Goal: Obtain resource: Download file/media

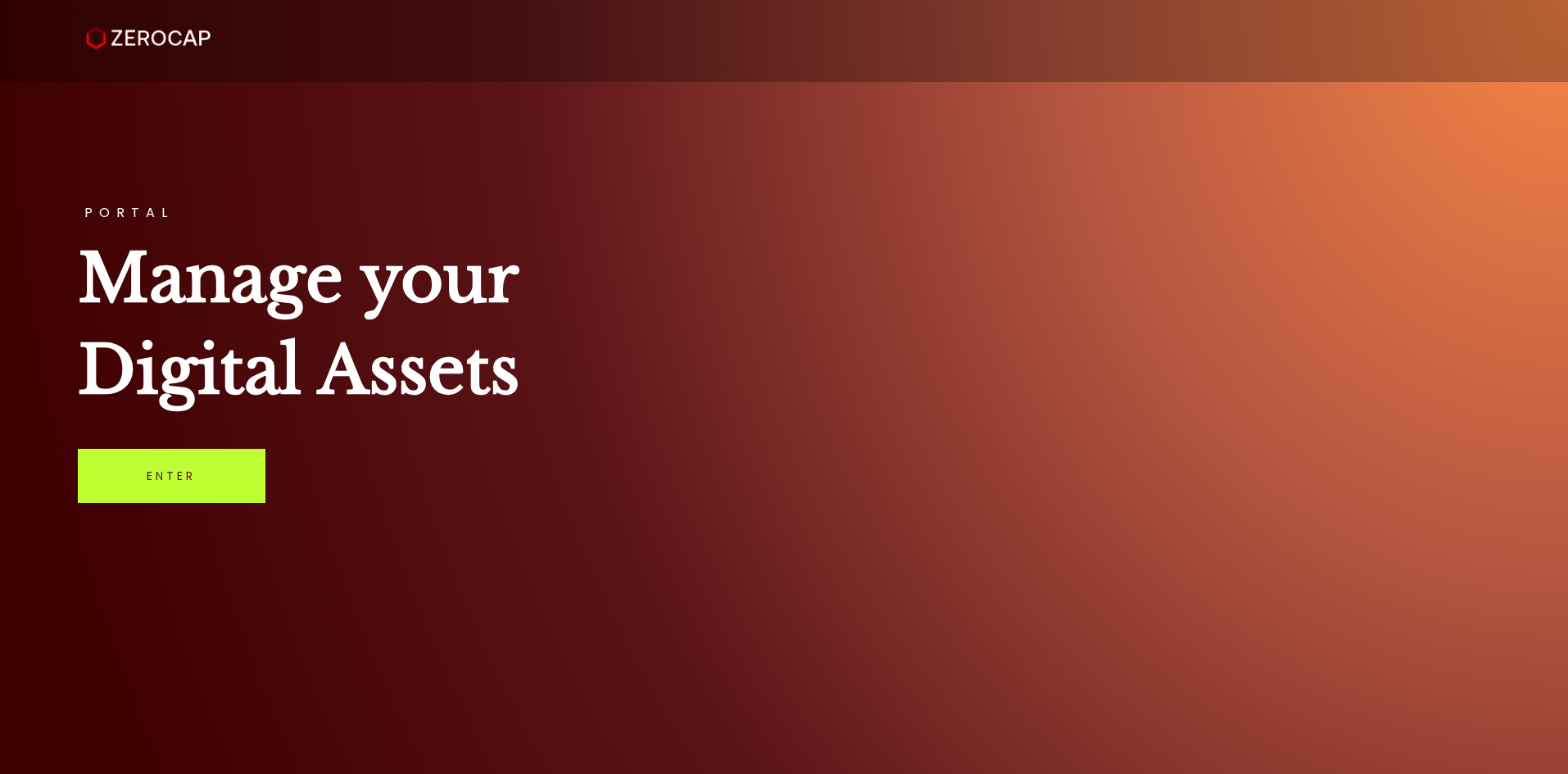
click at [165, 467] on link "Enter" at bounding box center [172, 476] width 188 height 54
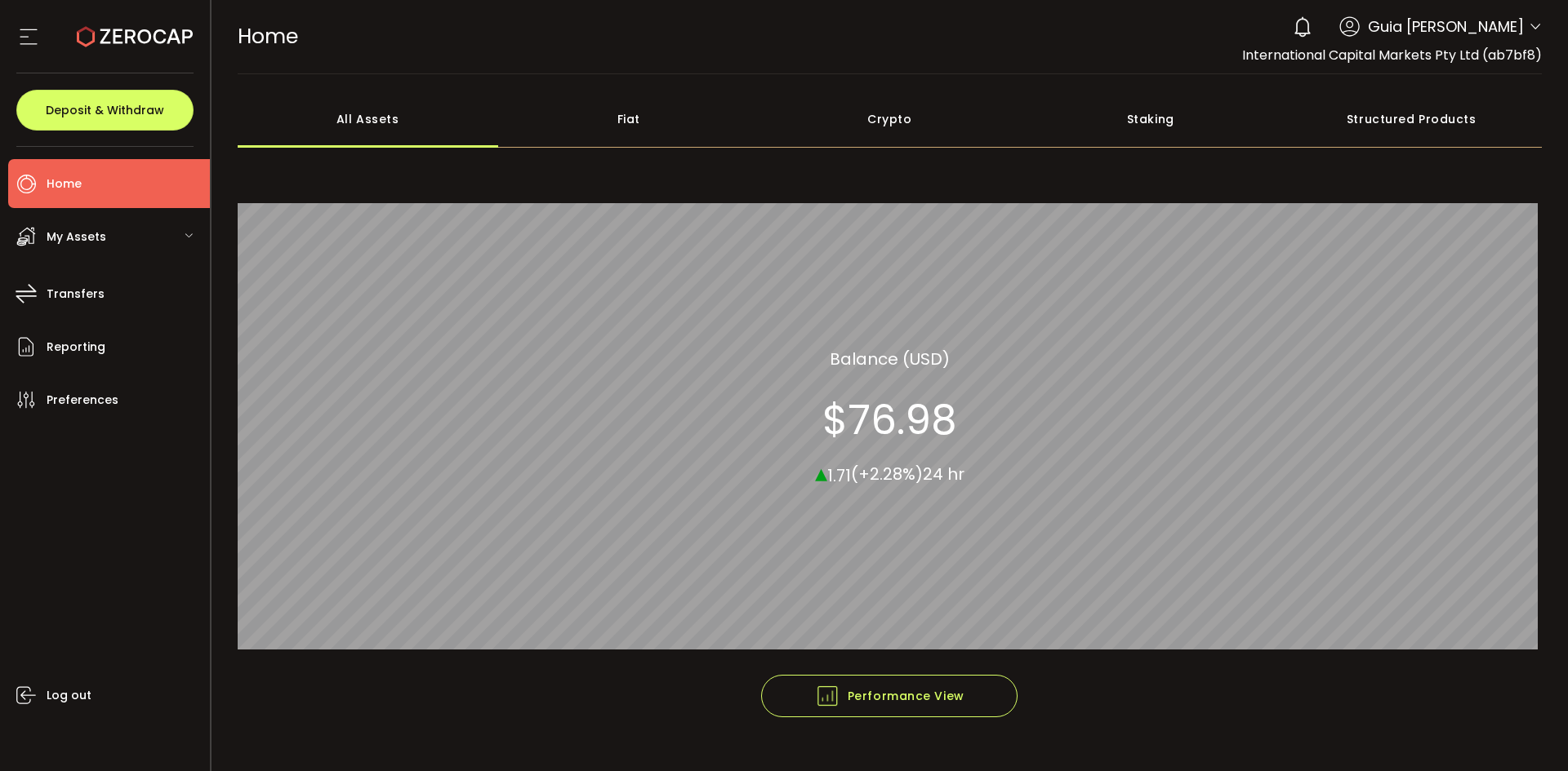
click at [1540, 25] on header "PDF is being processed and will download to your computer HOME Buy Power $0.00 …" at bounding box center [890, 37] width 1357 height 74
click at [1529, 31] on icon at bounding box center [1535, 27] width 13 height 13
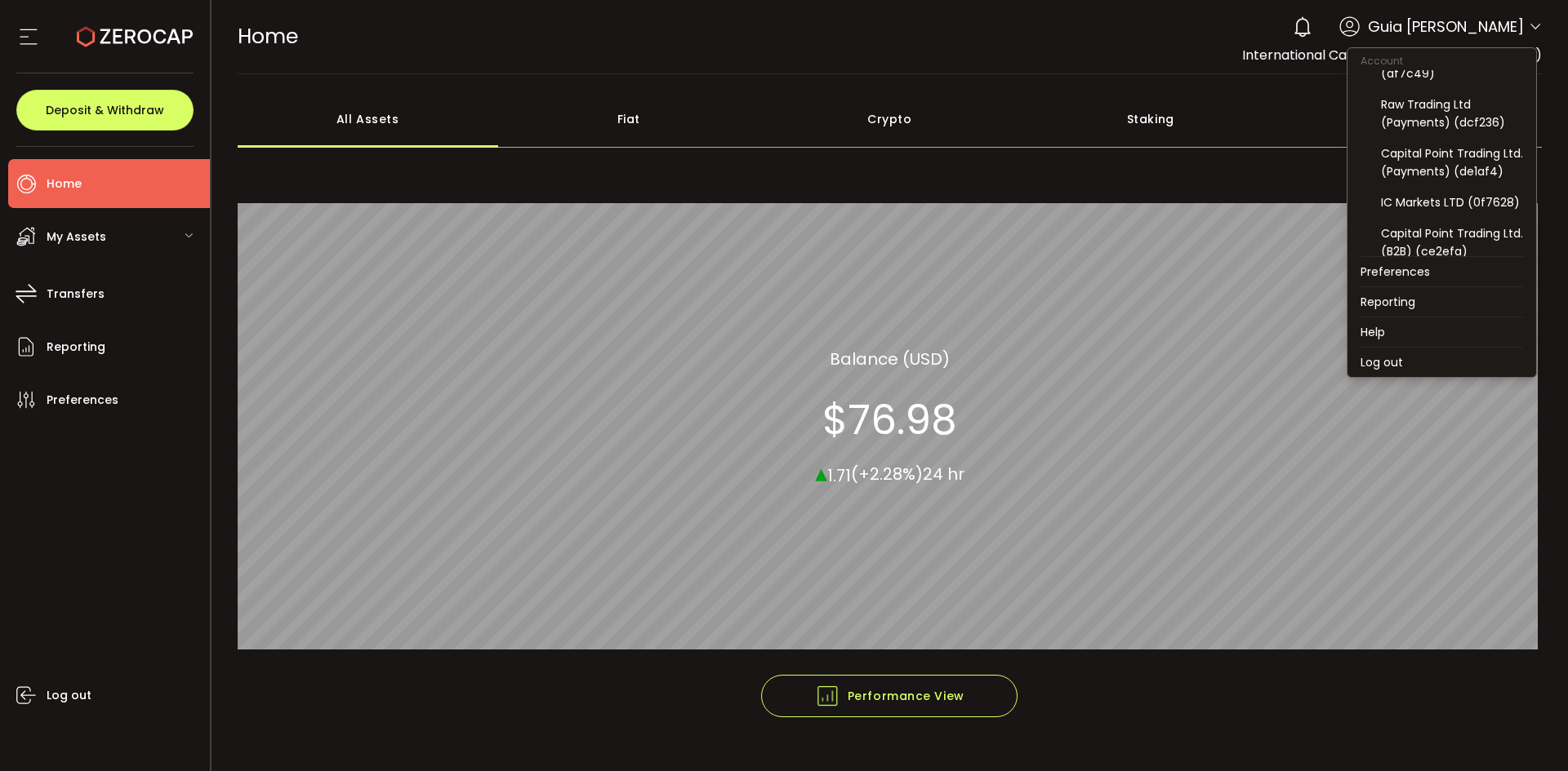
scroll to position [175, 0]
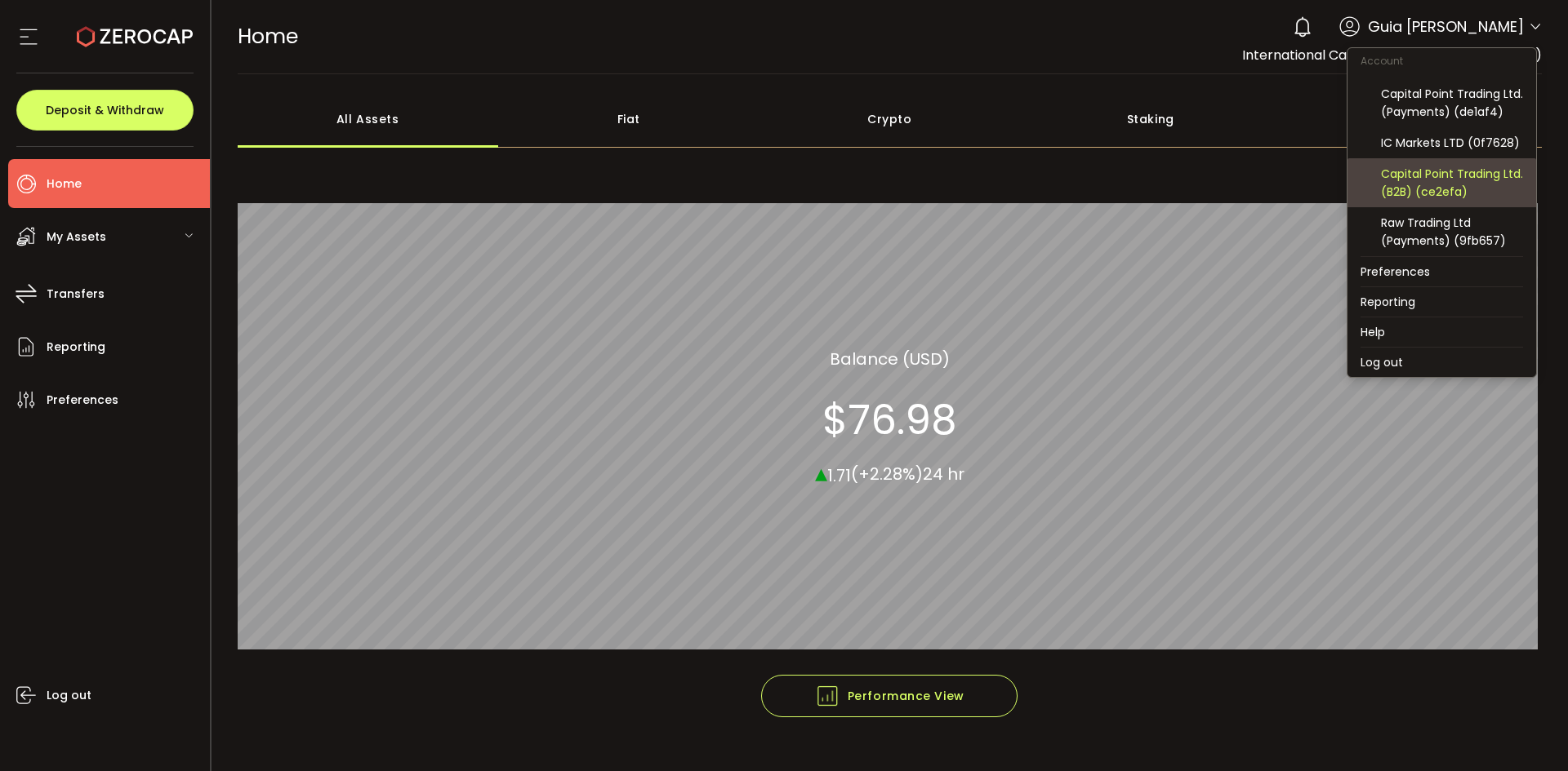
click at [1478, 186] on div "Capital Point Trading Ltd. (B2B) (ce2efa)" at bounding box center [1452, 183] width 142 height 36
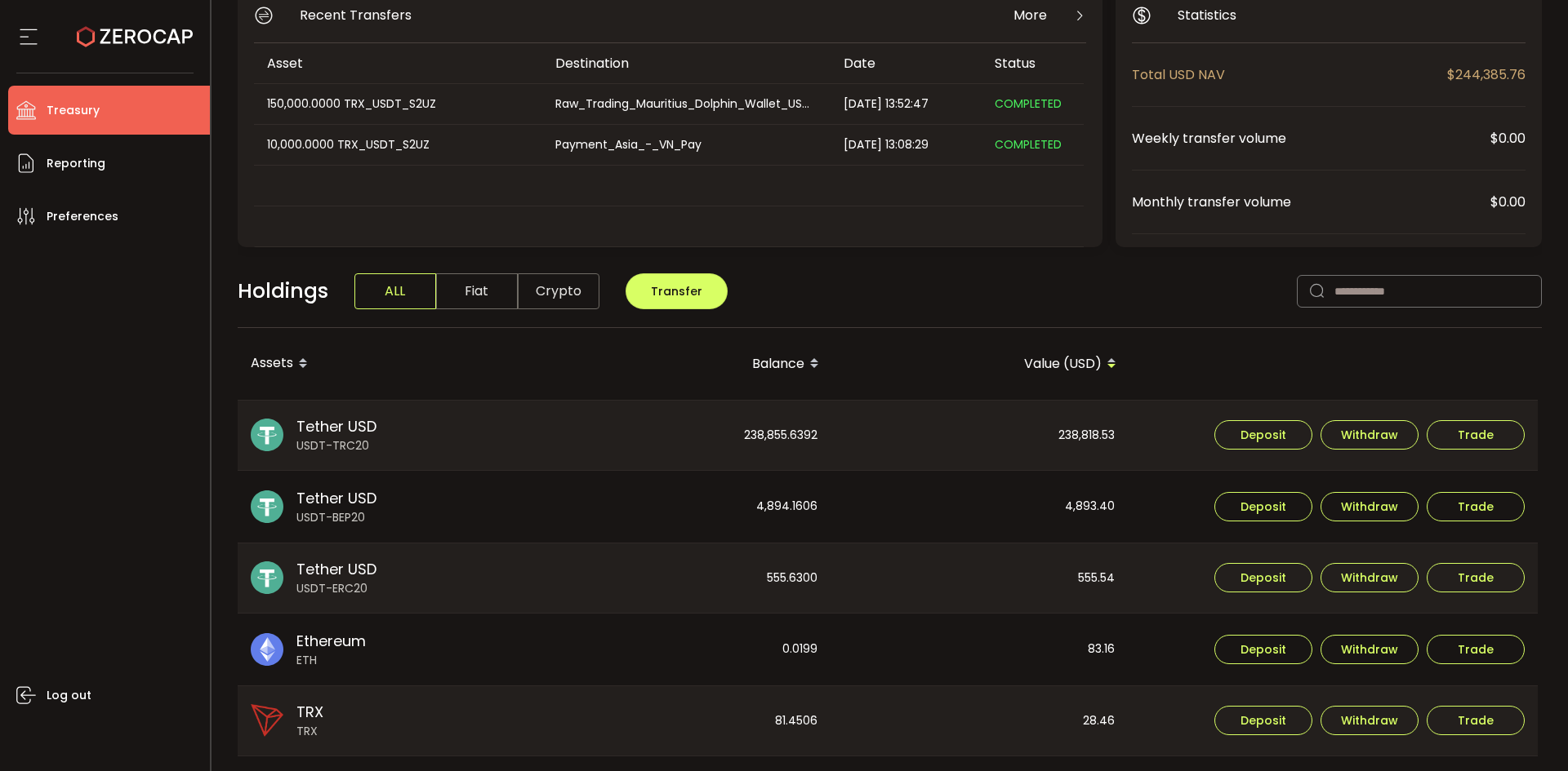
scroll to position [244, 0]
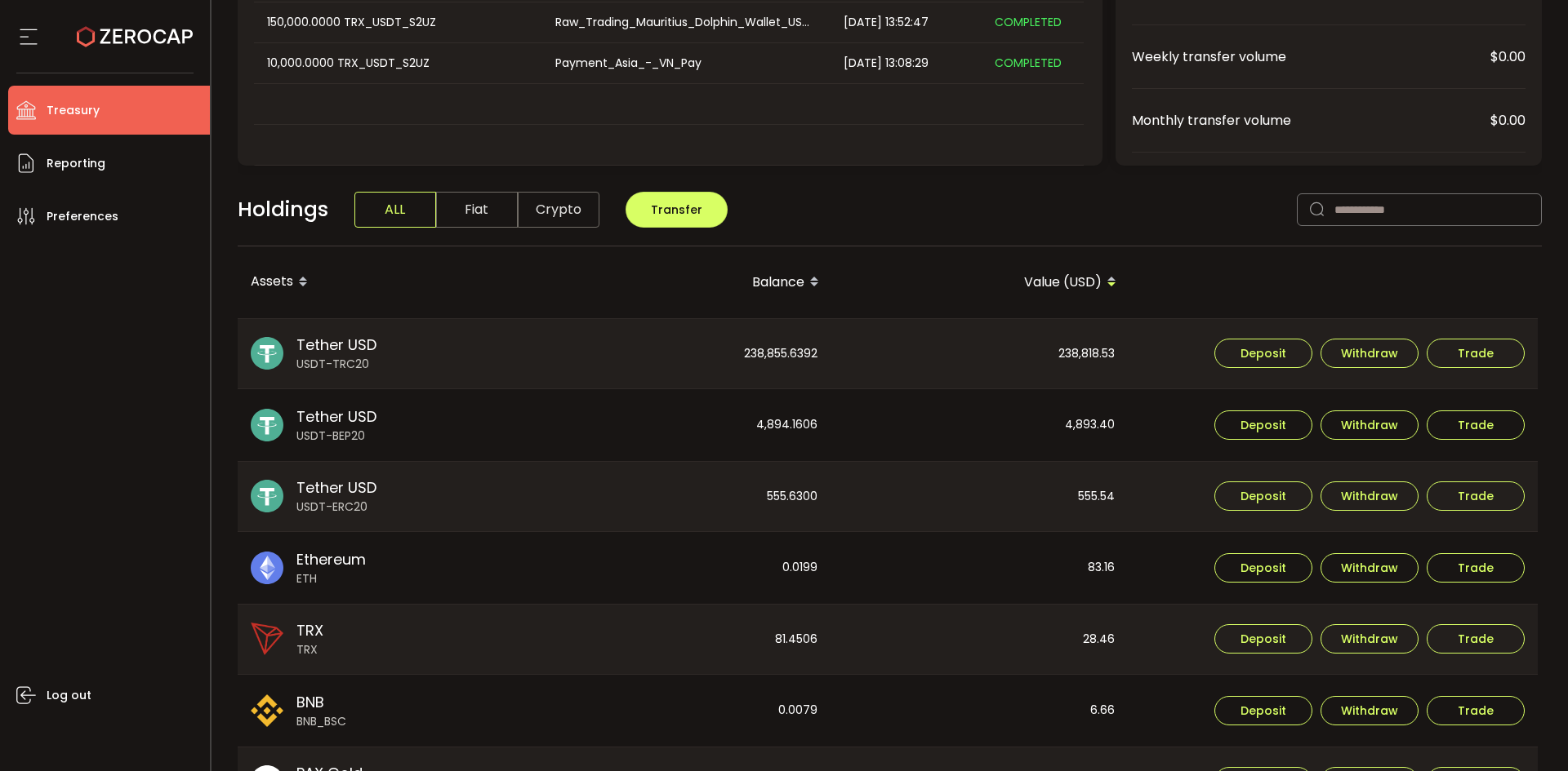
click at [478, 210] on span "Fiat" at bounding box center [477, 210] width 82 height 36
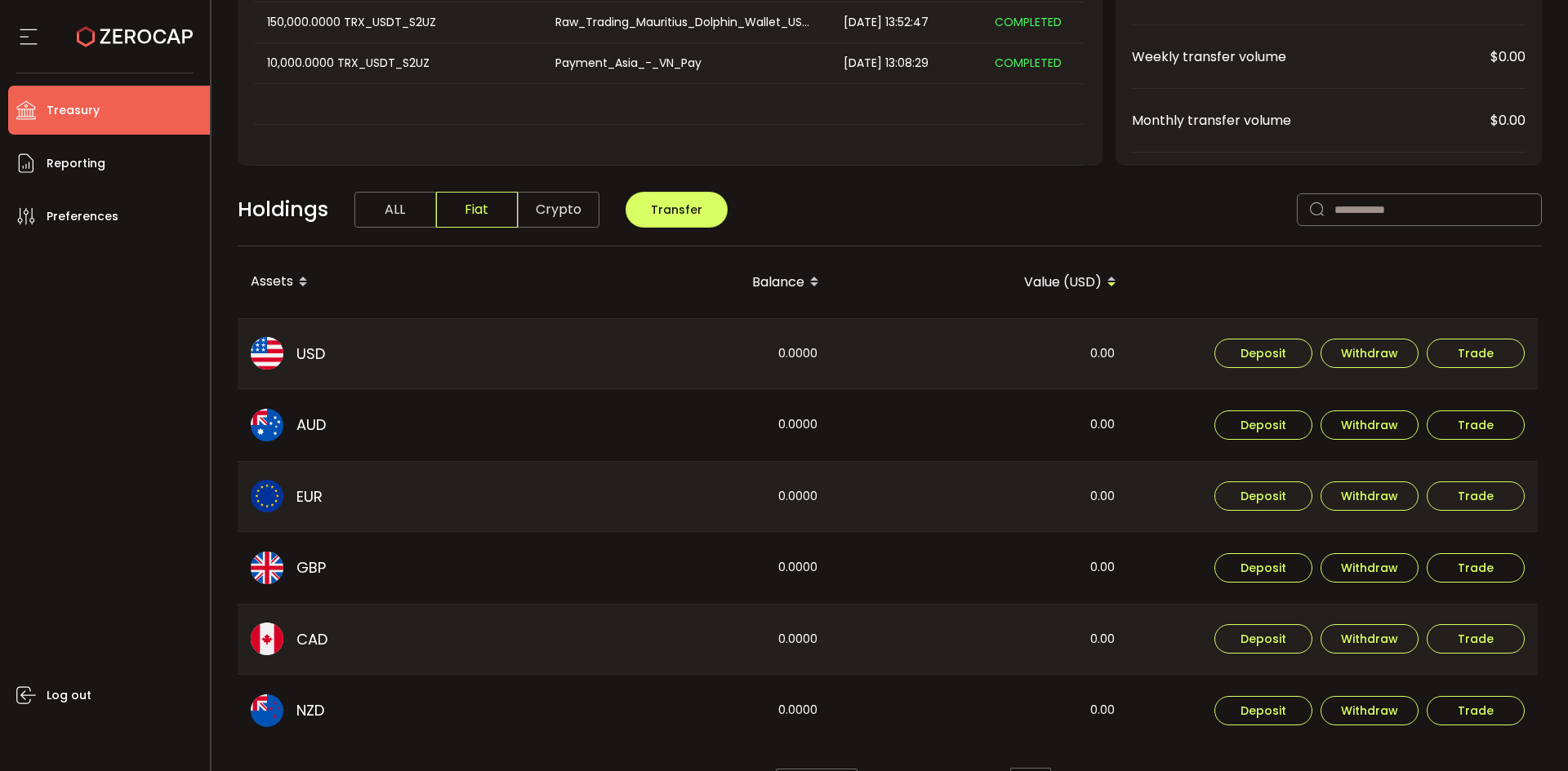
click at [393, 201] on span "ALL" at bounding box center [395, 210] width 82 height 36
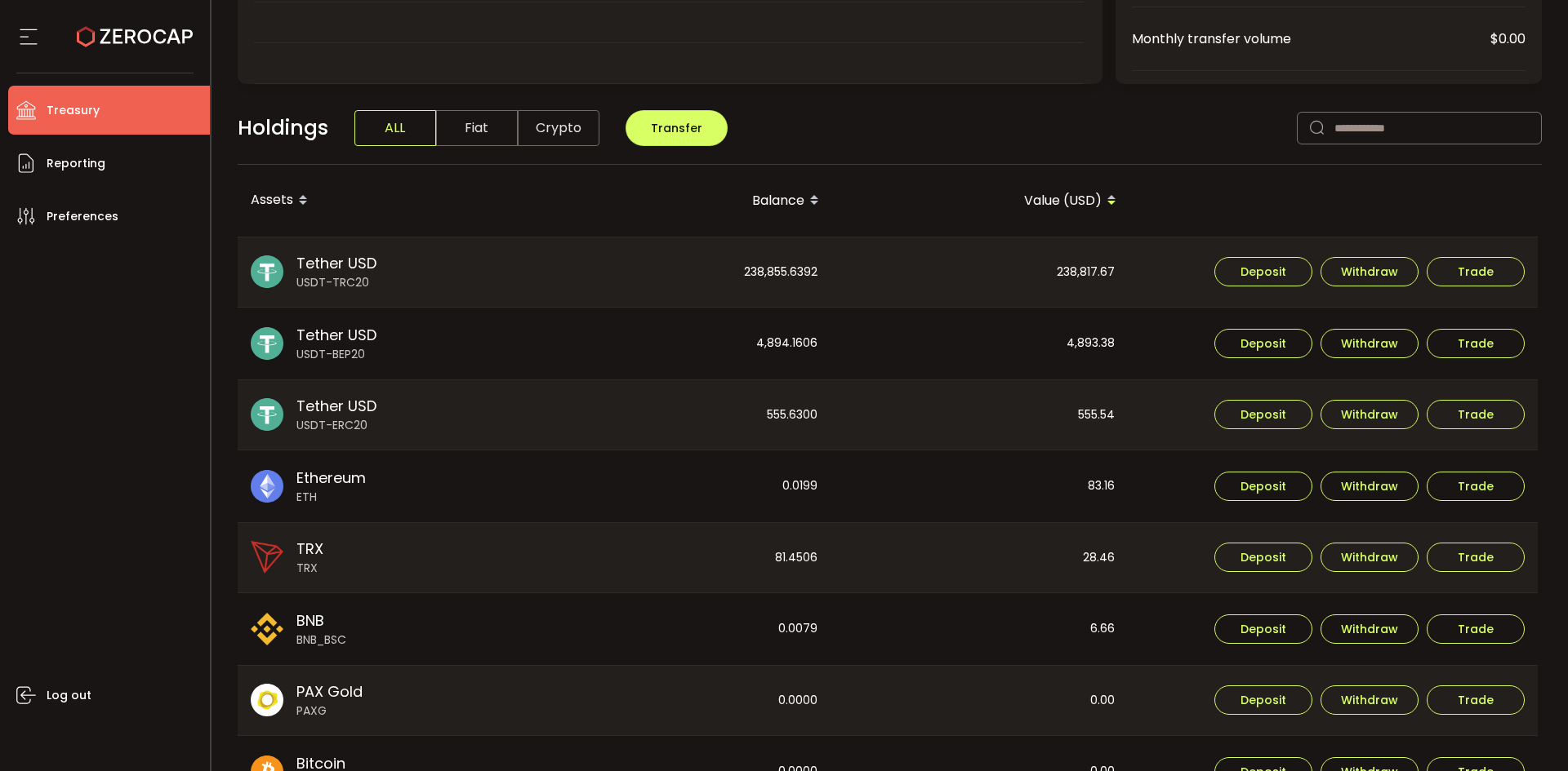
scroll to position [408, 0]
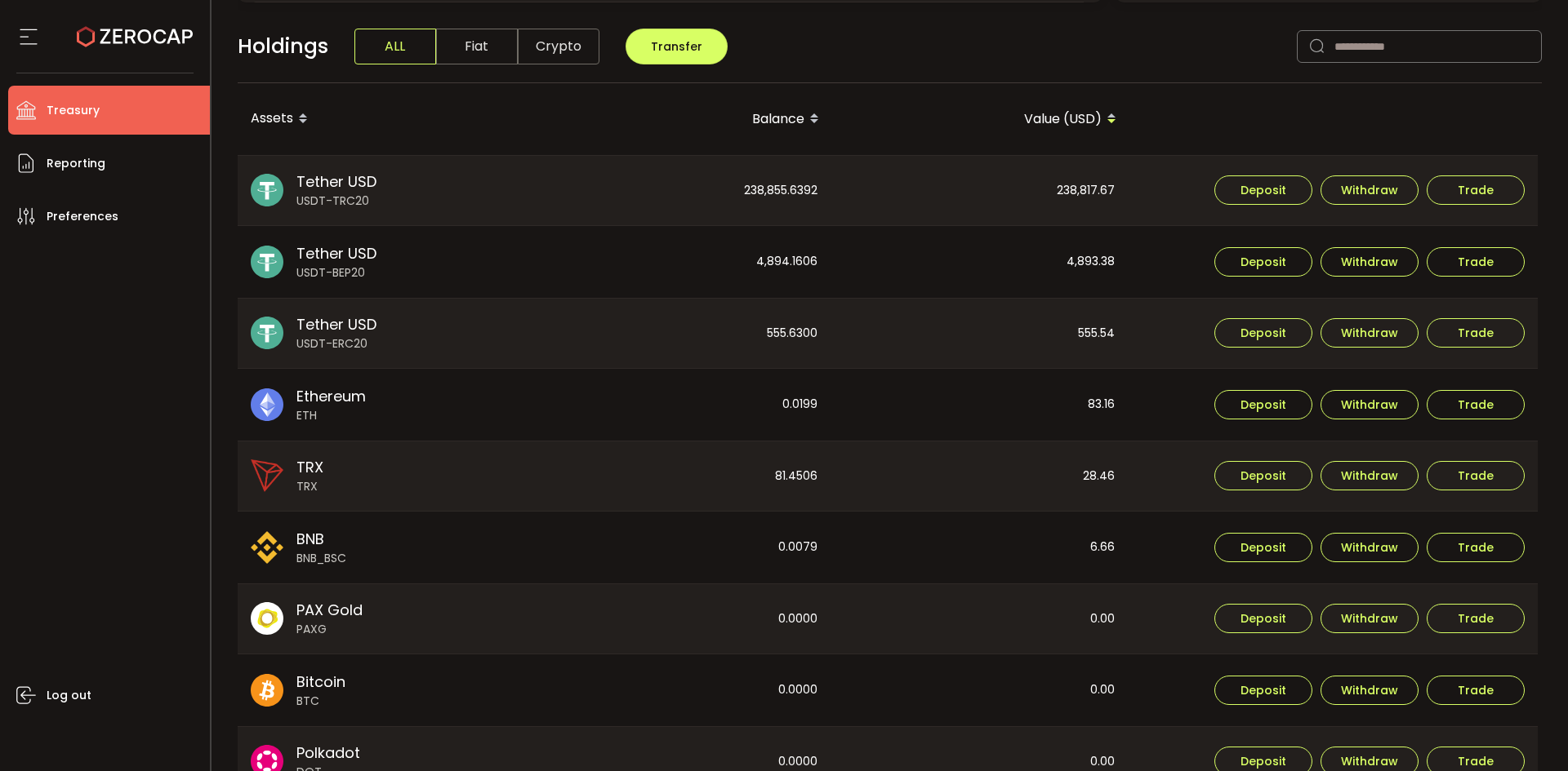
click at [1099, 199] on div "238,817.67" at bounding box center [980, 191] width 296 height 70
copy div "238,817.67"
click at [1107, 264] on div "4,893.38" at bounding box center [980, 261] width 296 height 72
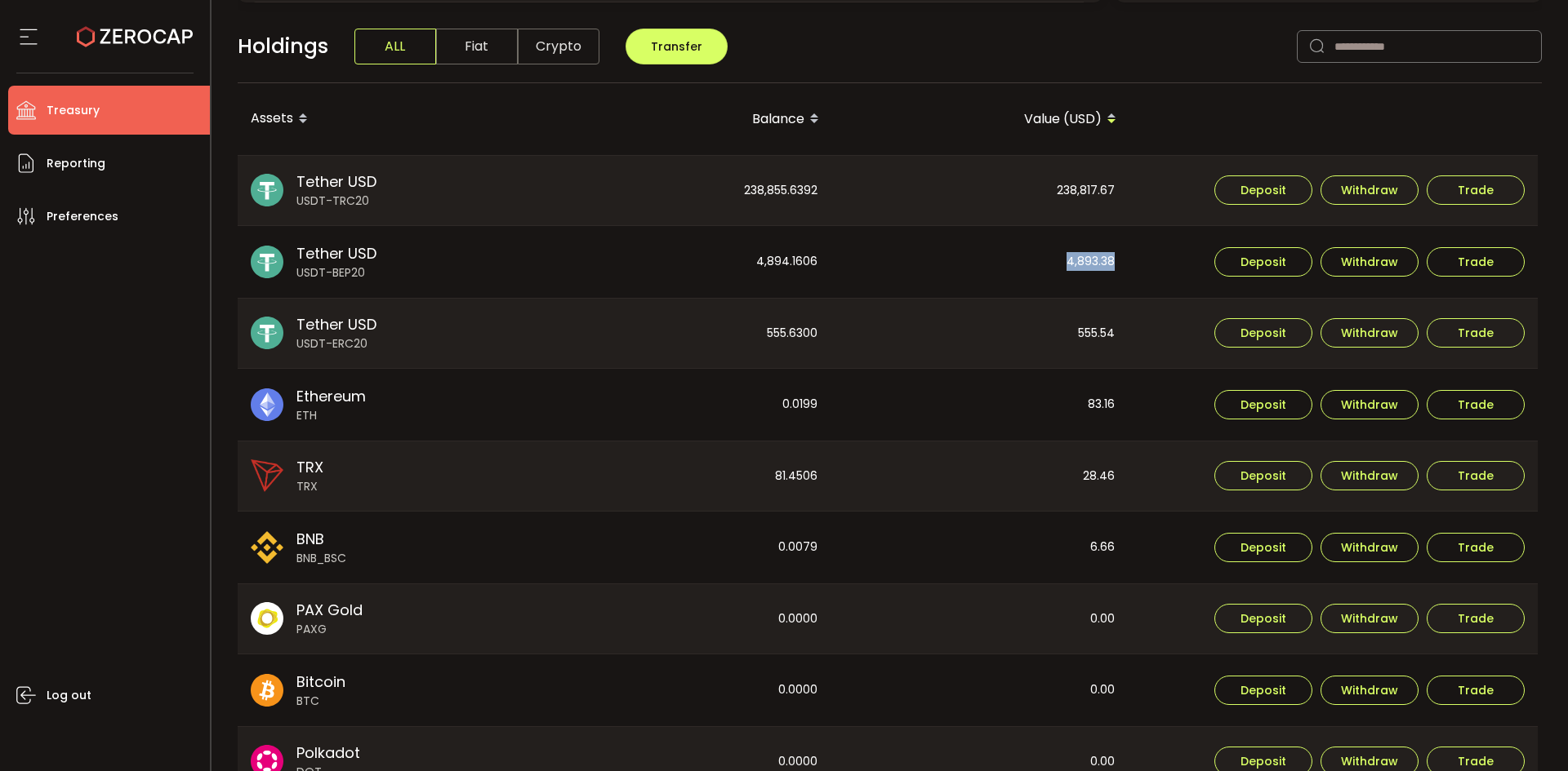
copy div "4,893.38"
click at [1111, 329] on div "555.54" at bounding box center [980, 334] width 296 height 70
click at [1073, 323] on div "555.54" at bounding box center [980, 334] width 296 height 70
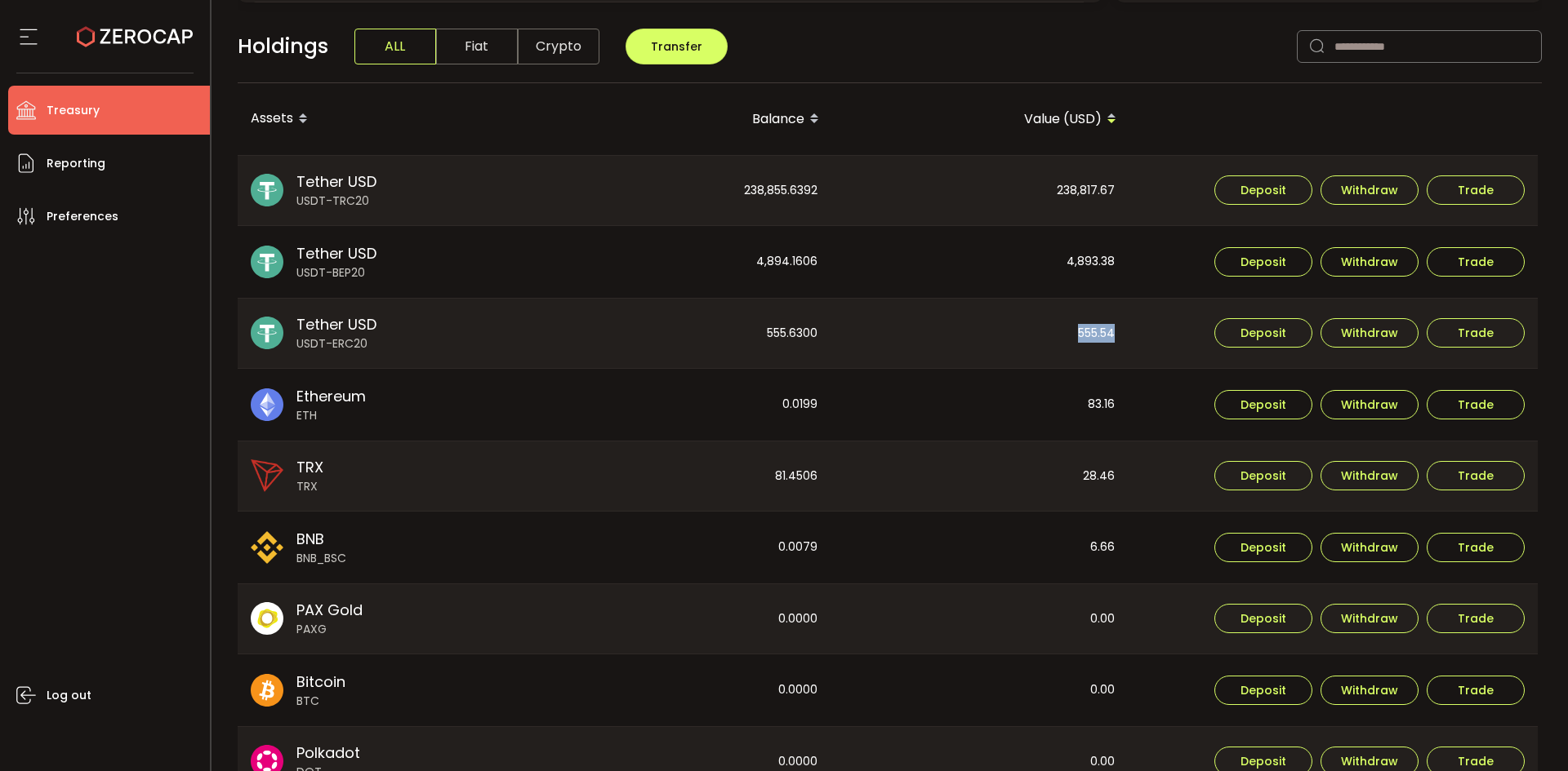
copy div "555.54"
click at [783, 190] on div "238,855.6392" at bounding box center [683, 191] width 296 height 70
copy div "238,855.6392"
click at [788, 257] on div "4,894.1606" at bounding box center [683, 261] width 296 height 72
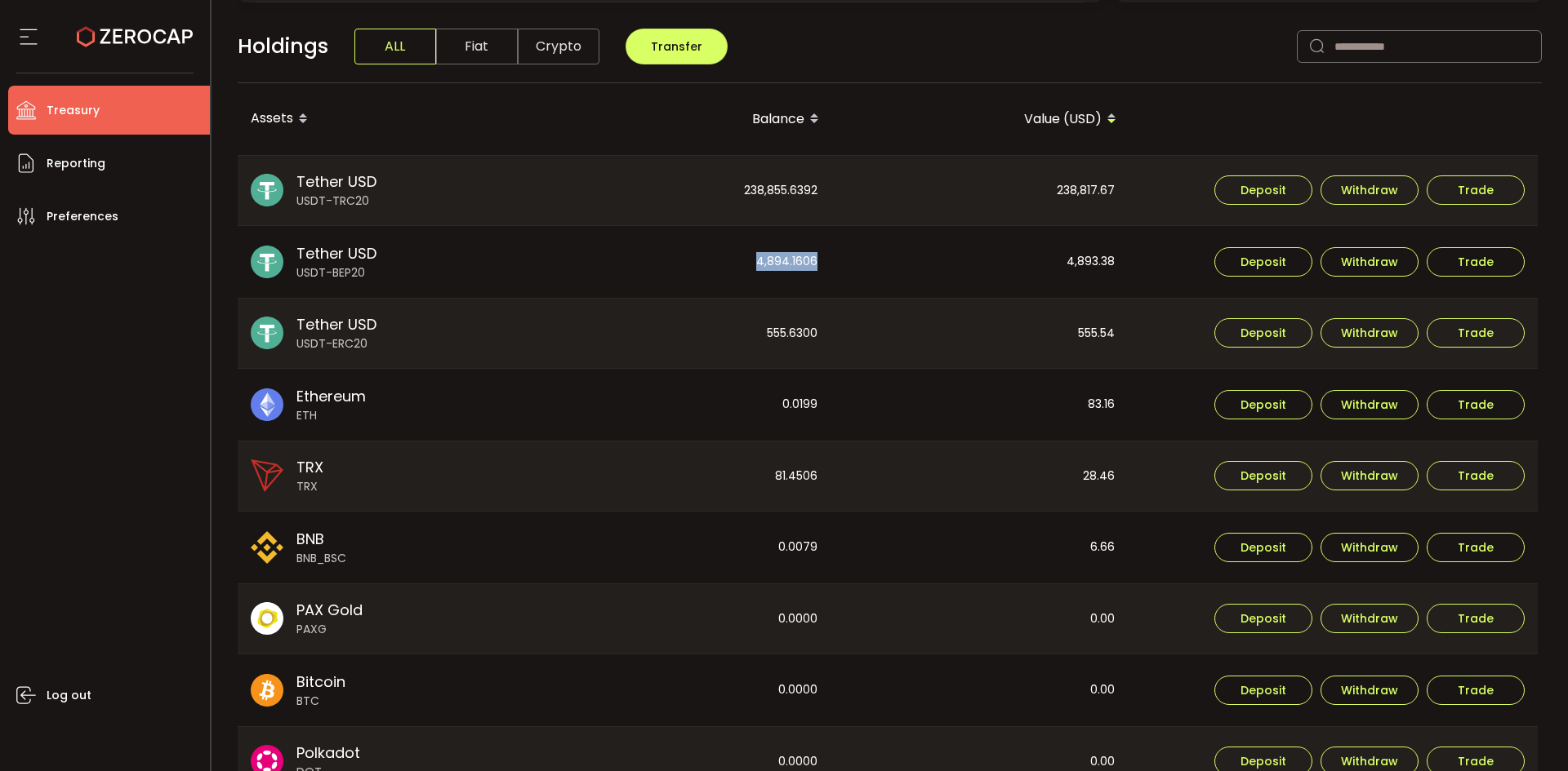
click at [788, 257] on div "4,894.1606" at bounding box center [683, 261] width 296 height 72
copy div "4,894.1606"
click at [800, 327] on div "555.6300" at bounding box center [683, 334] width 296 height 70
copy div "555.6300"
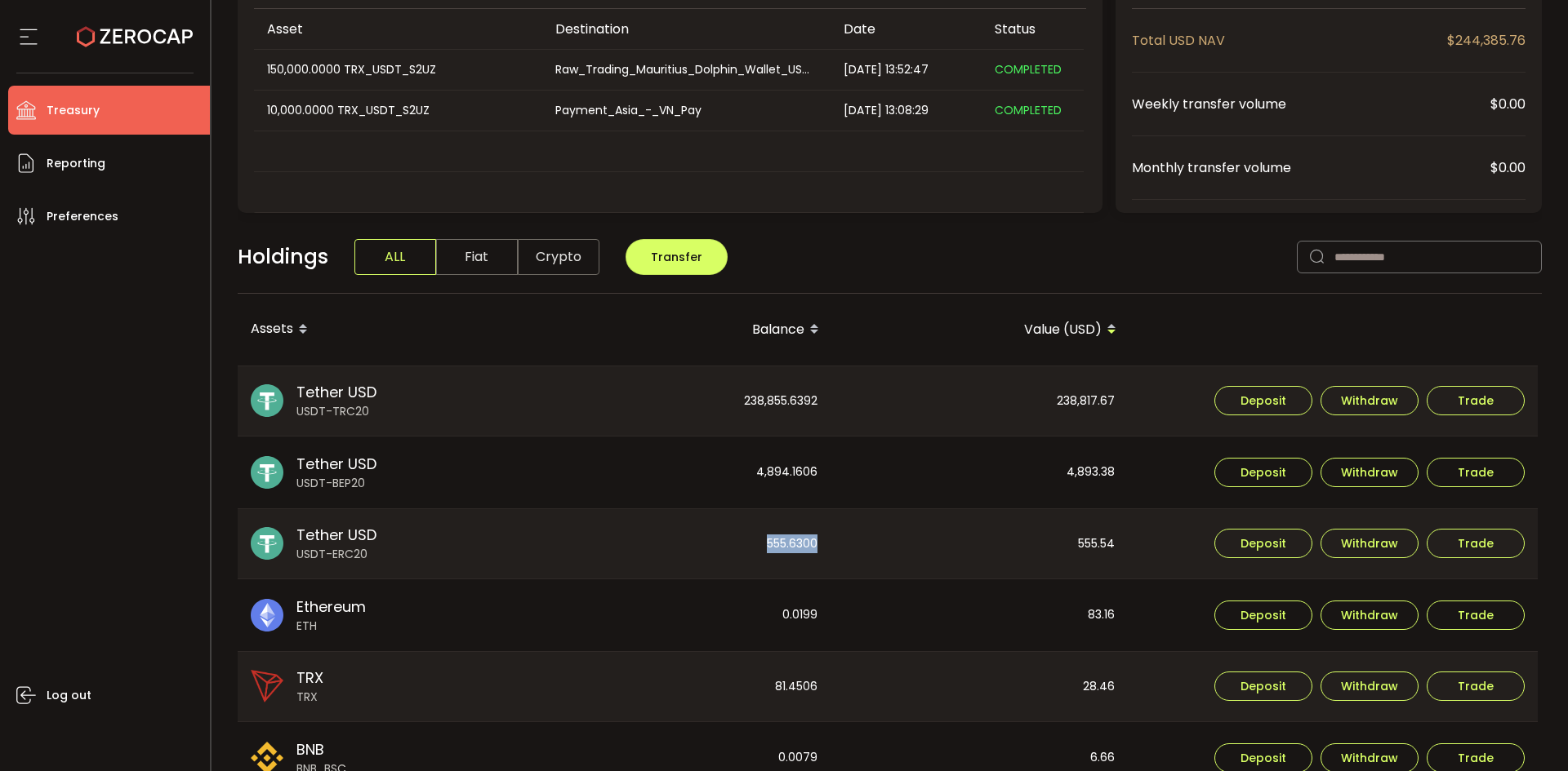
scroll to position [0, 0]
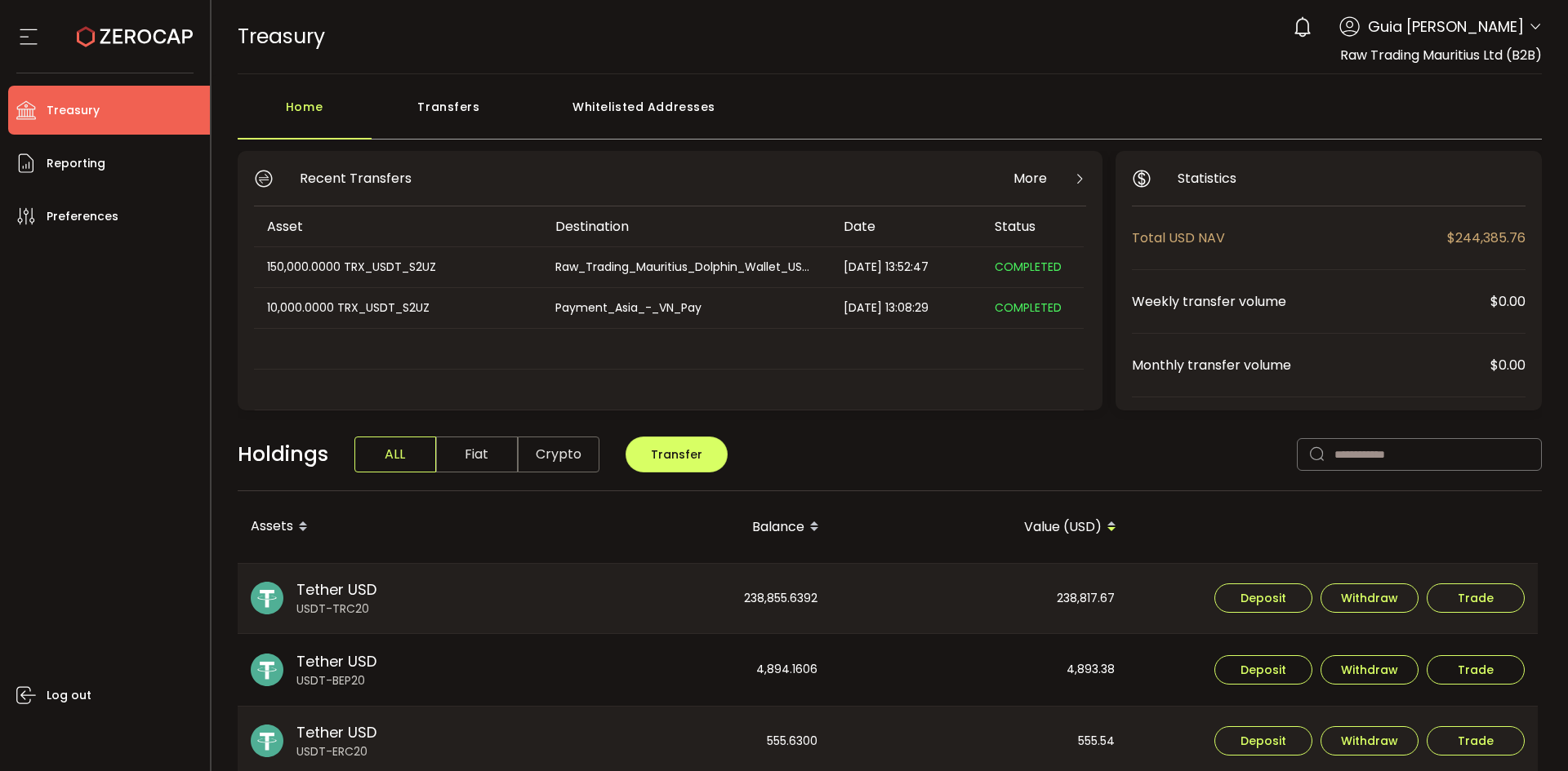
click at [1529, 31] on icon at bounding box center [1535, 27] width 13 height 13
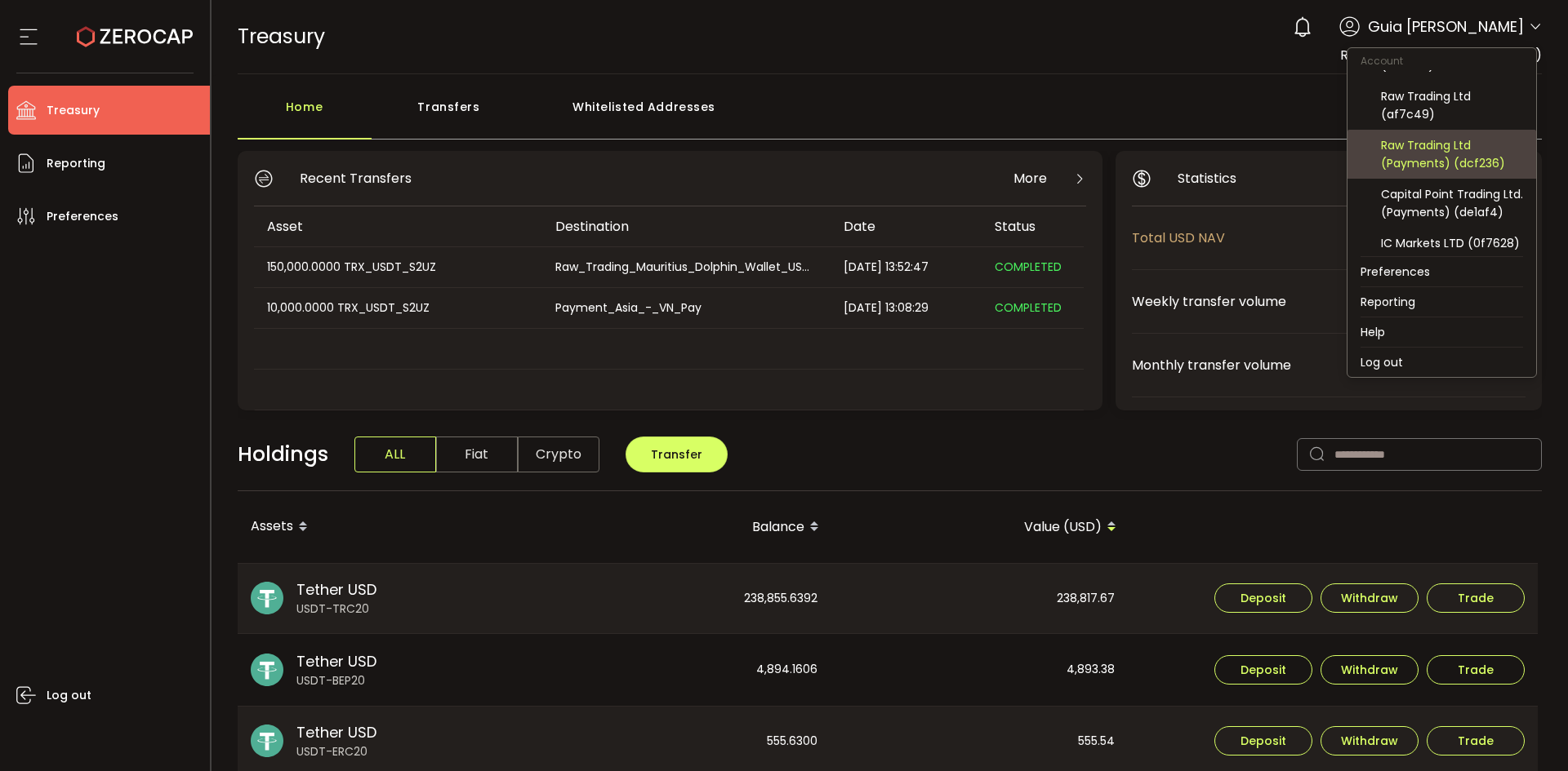
scroll to position [81, 0]
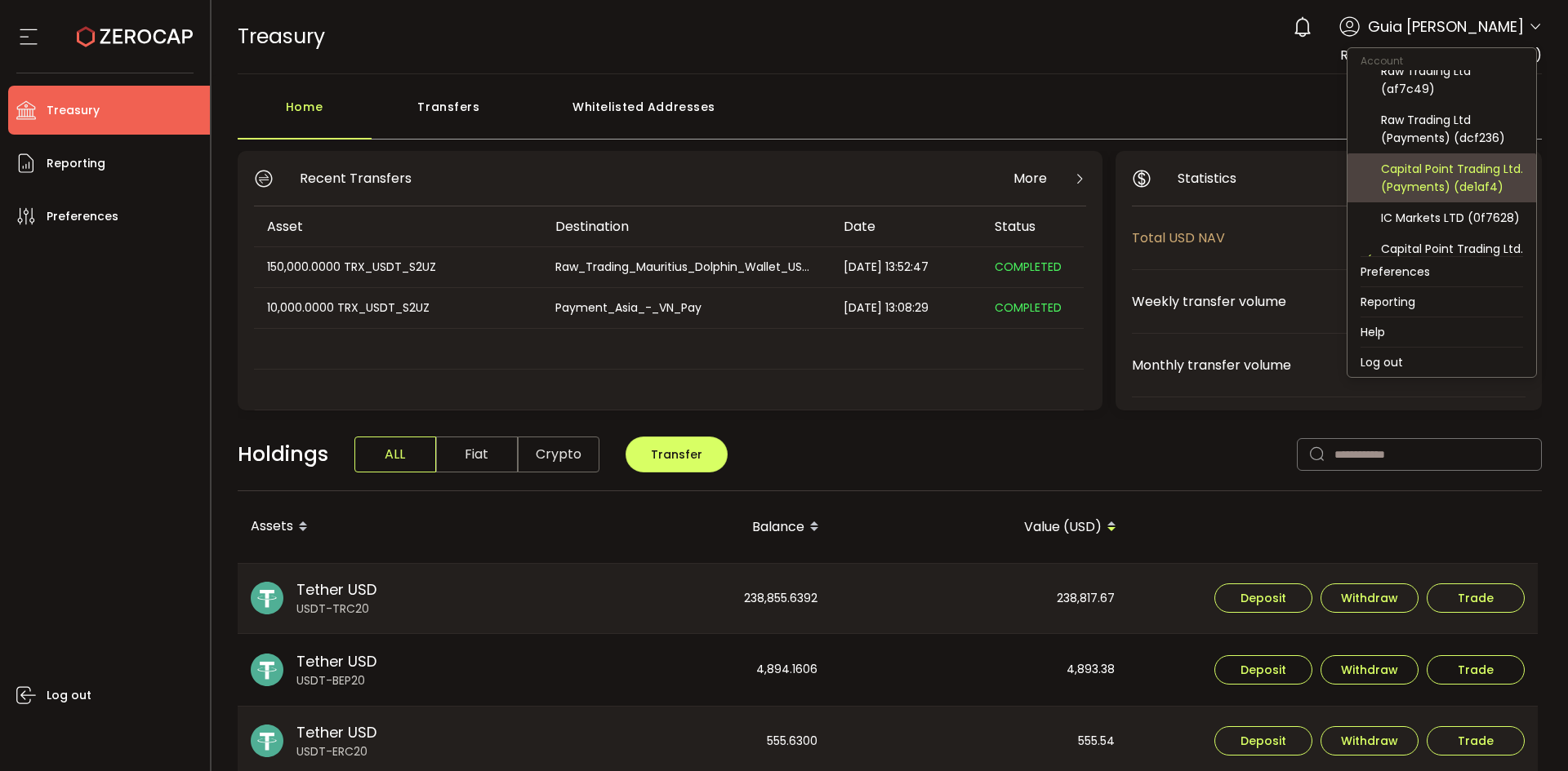
click at [1461, 181] on div "Capital Point Trading Ltd. (Payments) (de1af4)" at bounding box center [1452, 178] width 142 height 36
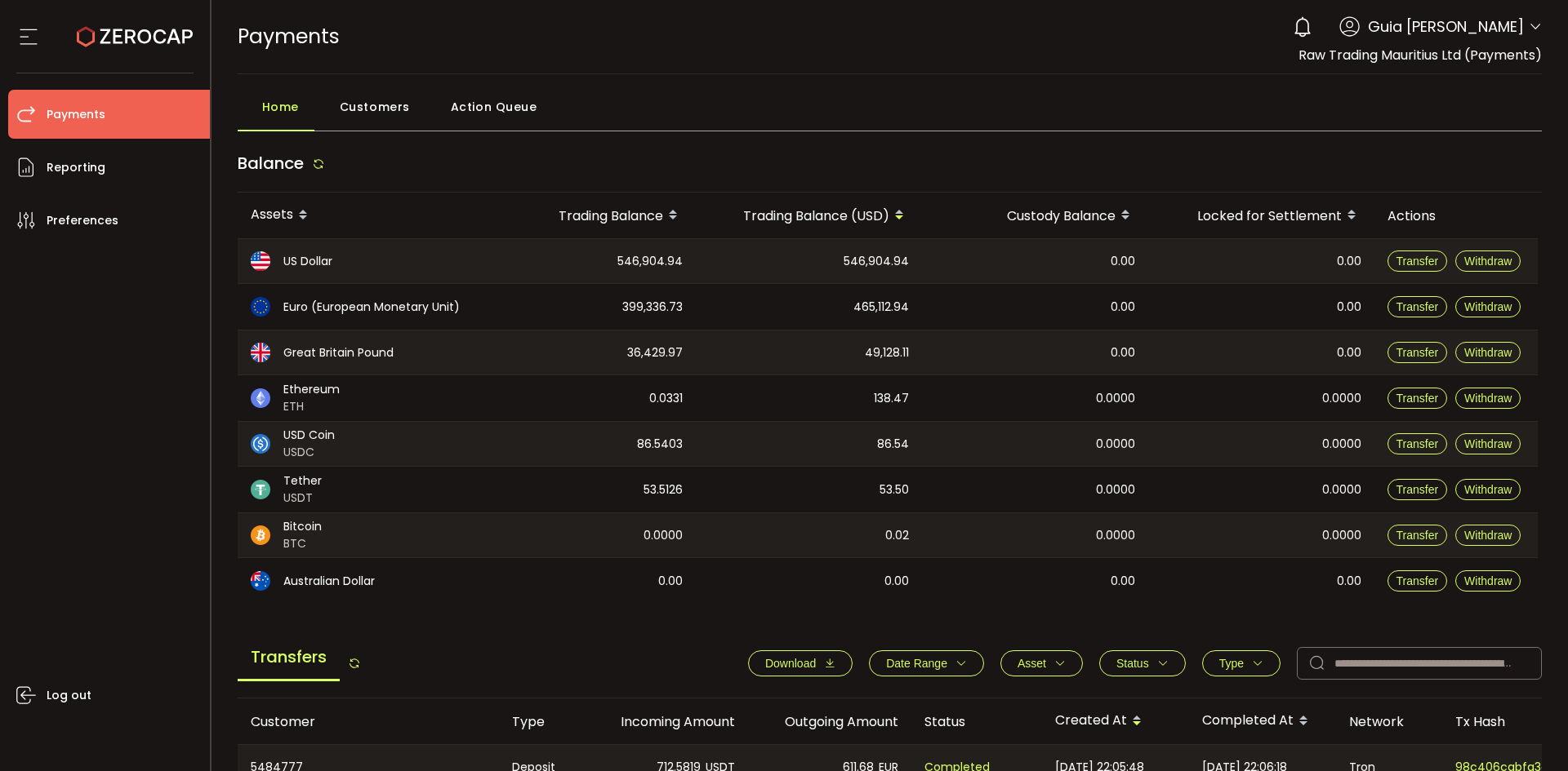
scroll to position [81, 0]
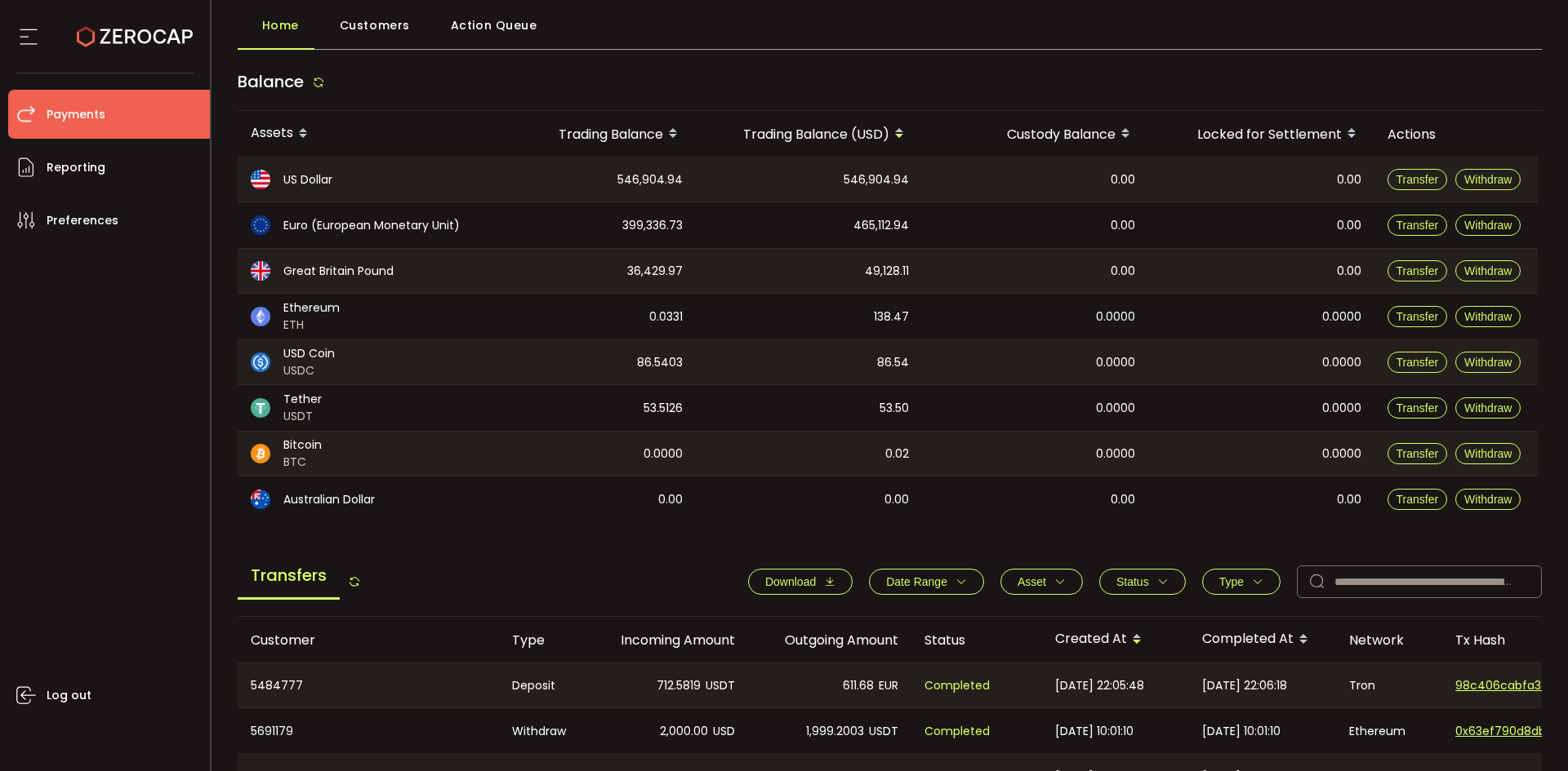
click at [882, 186] on span "546,904.94" at bounding box center [875, 179] width 65 height 19
click at [783, 591] on button "Download" at bounding box center [800, 581] width 105 height 26
